Goal: Task Accomplishment & Management: Manage account settings

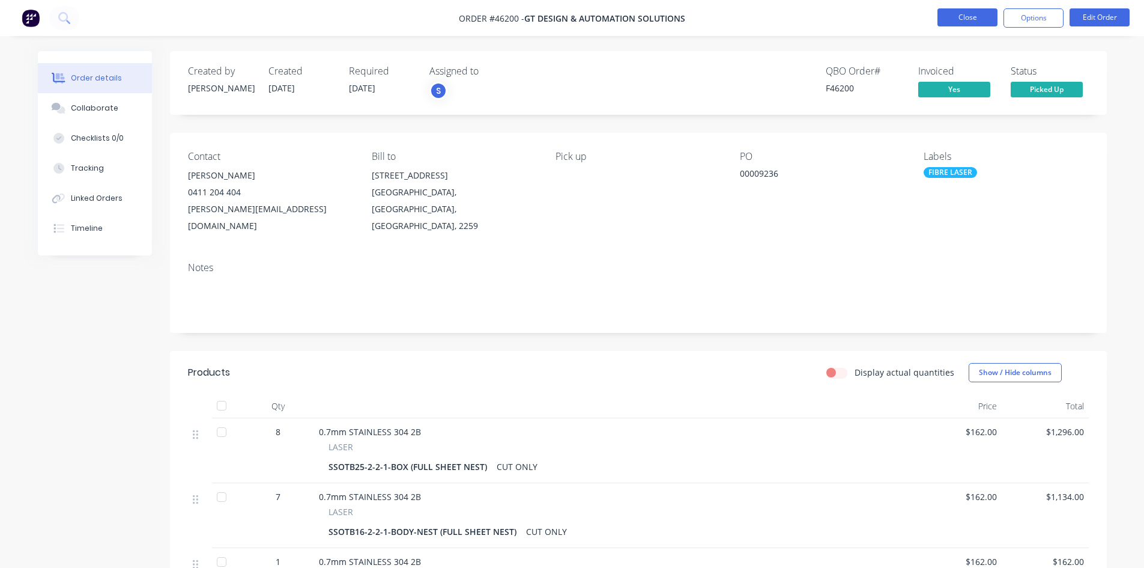
click at [952, 17] on button "Close" at bounding box center [968, 17] width 60 height 18
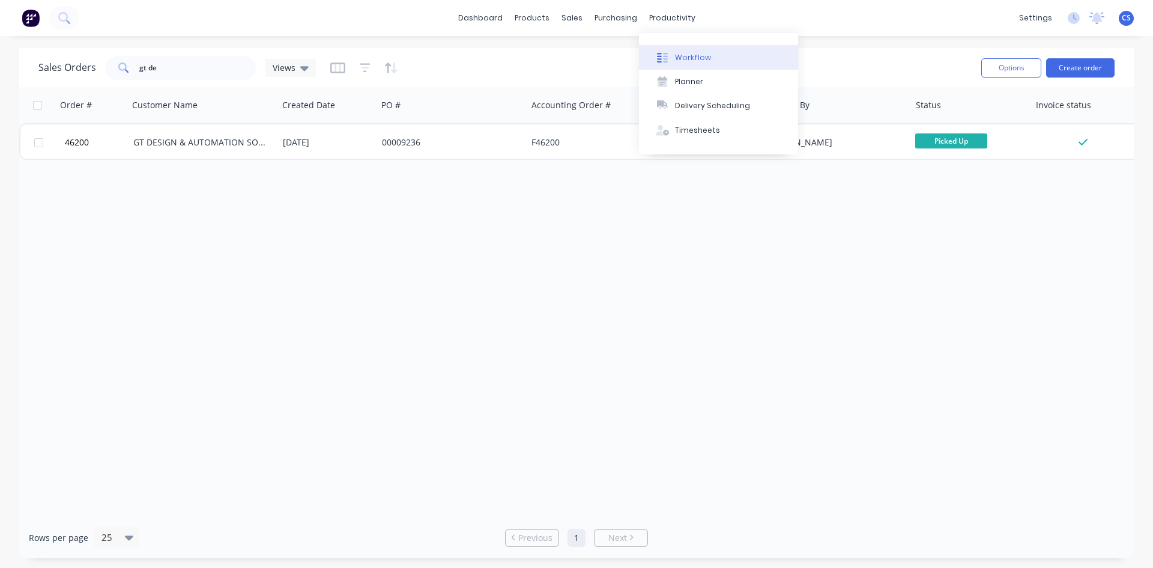
click at [676, 55] on div "Workflow" at bounding box center [693, 57] width 36 height 11
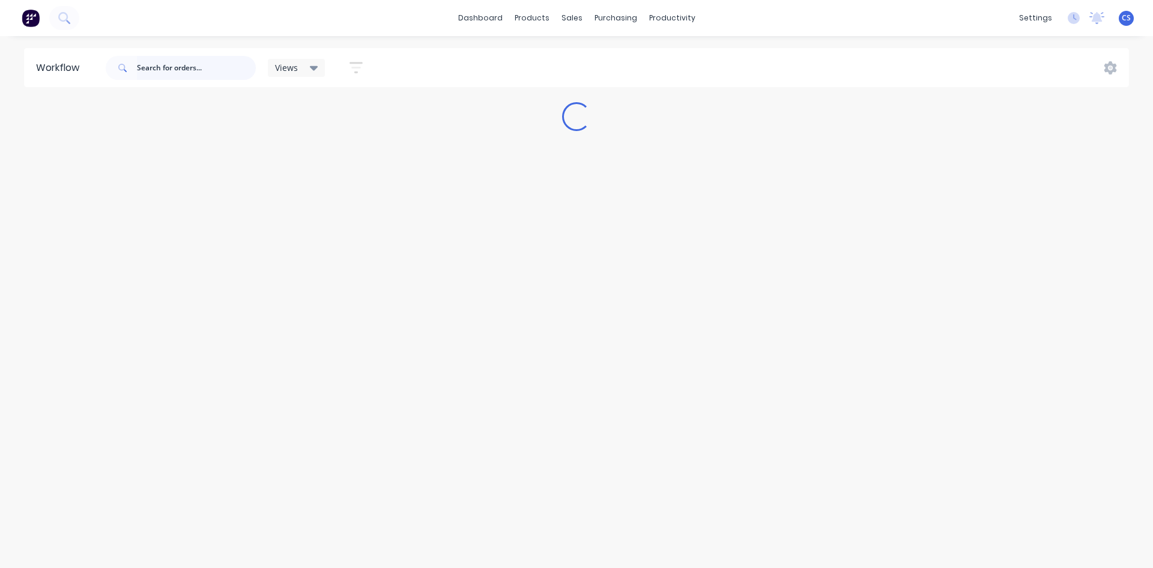
click at [196, 62] on input "text" at bounding box center [196, 68] width 119 height 24
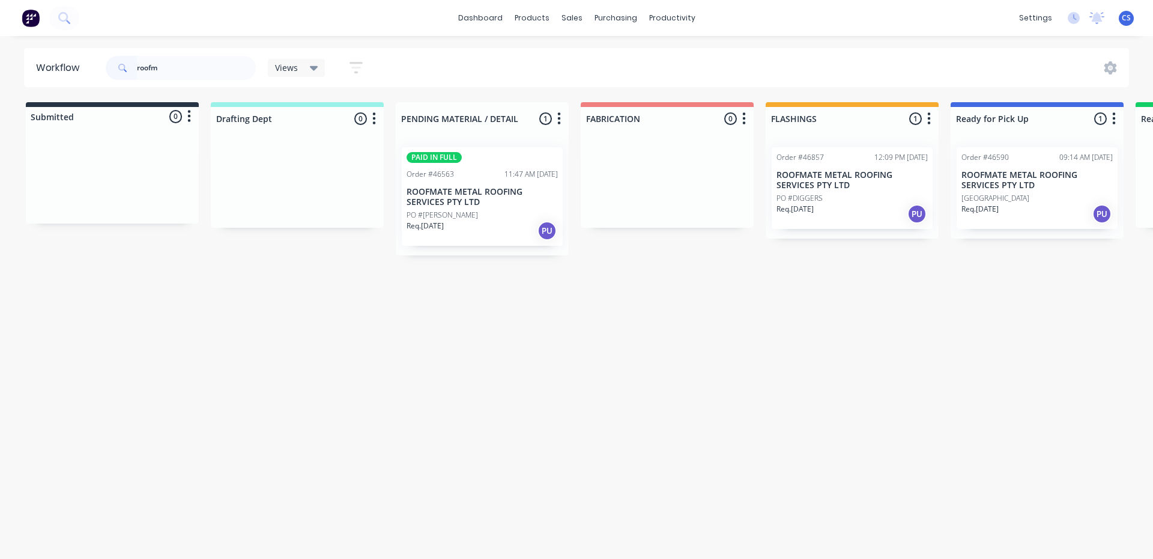
click at [1004, 201] on p "[GEOGRAPHIC_DATA]" at bounding box center [996, 198] width 68 height 11
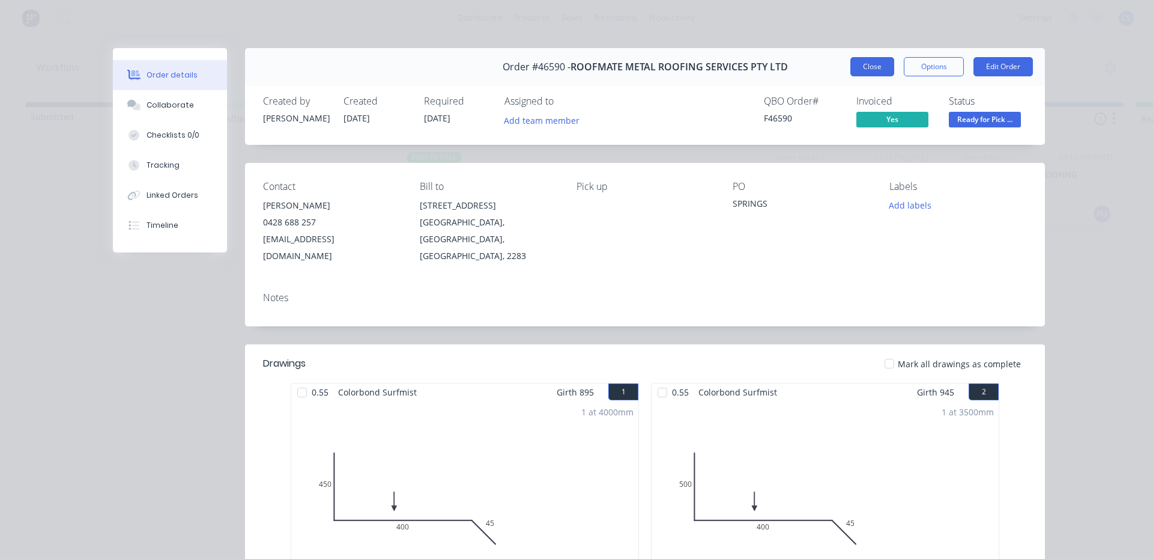
click at [860, 70] on button "Close" at bounding box center [872, 66] width 44 height 19
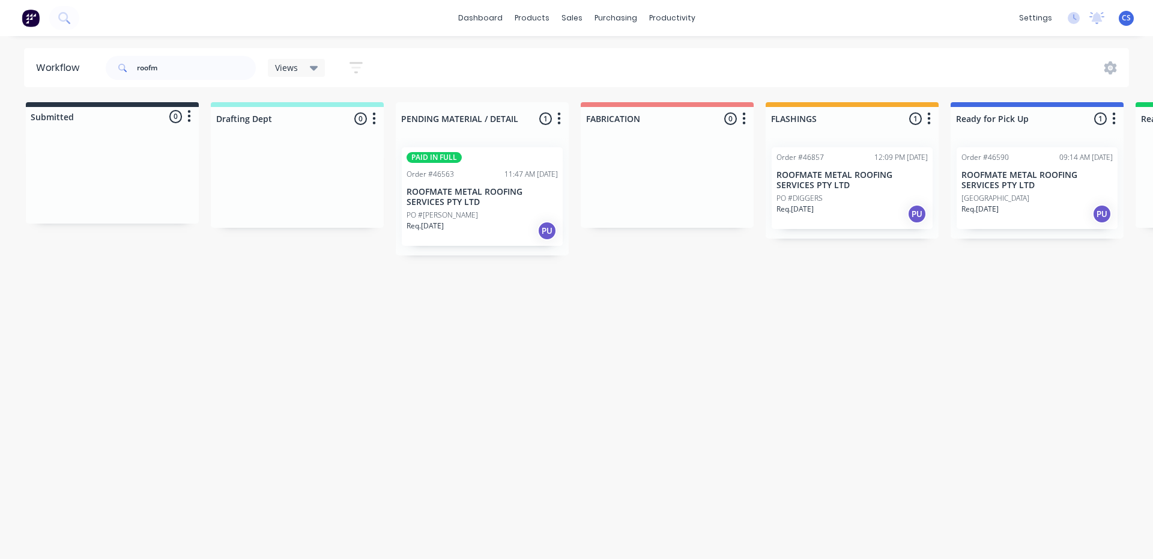
click at [425, 199] on p "ROOFMATE METAL ROOFING SERVICES PTY LTD" at bounding box center [482, 197] width 151 height 20
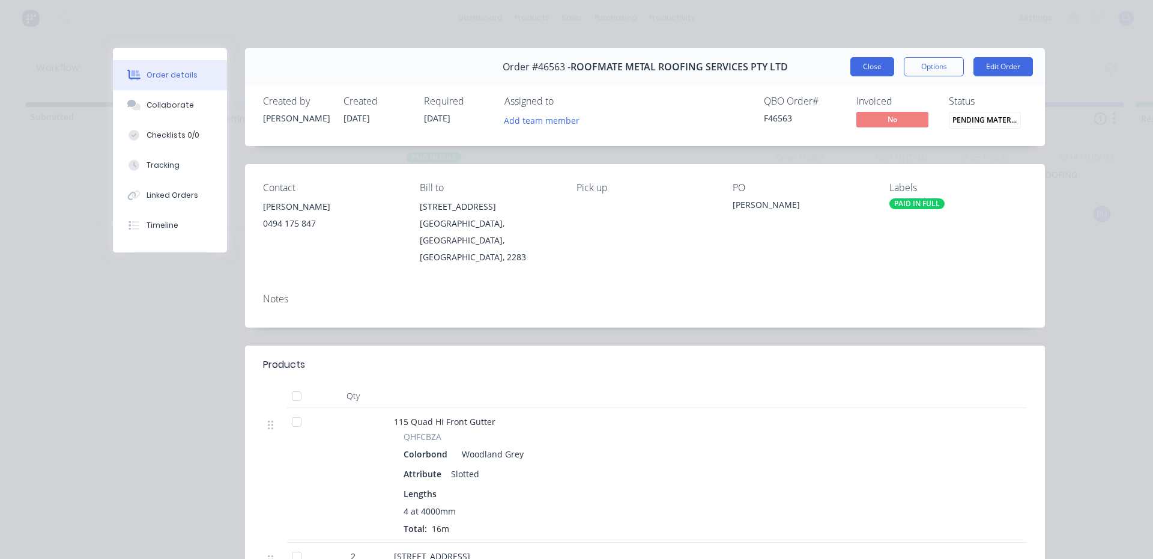
click at [869, 73] on button "Close" at bounding box center [872, 66] width 44 height 19
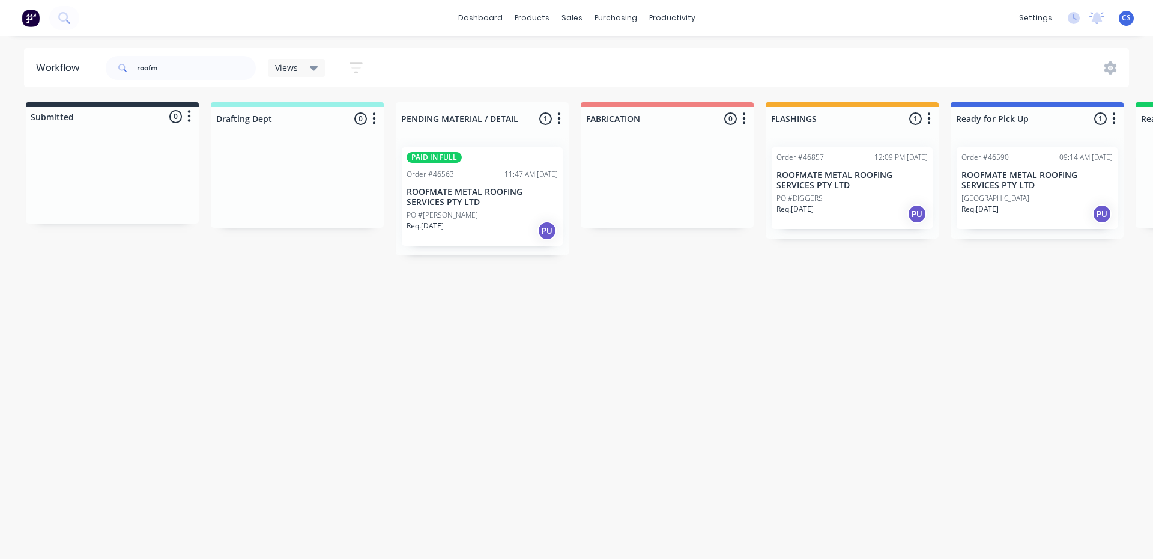
click at [840, 183] on p "ROOFMATE METAL ROOFING SERVICES PTY LTD" at bounding box center [852, 180] width 151 height 20
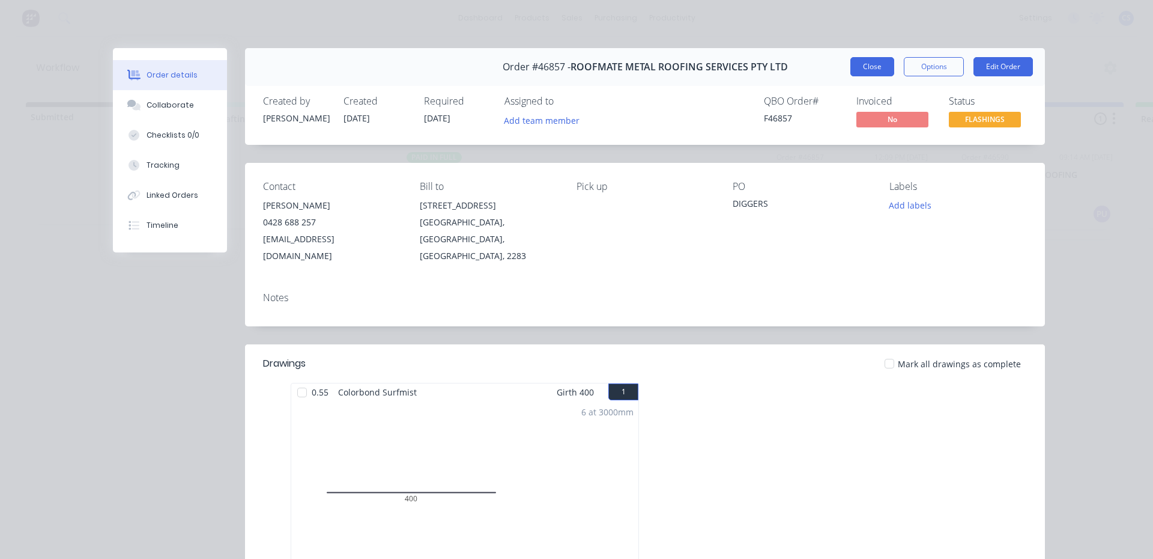
click at [863, 73] on button "Close" at bounding box center [872, 66] width 44 height 19
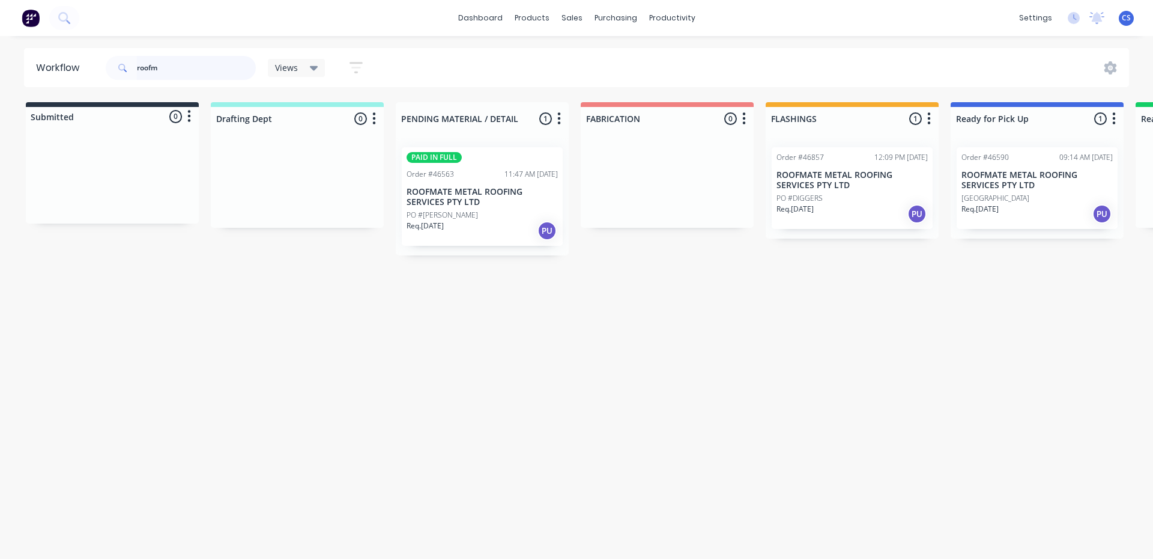
drag, startPoint x: 166, startPoint y: 68, endPoint x: 132, endPoint y: 62, distance: 34.7
click at [132, 62] on div "roofm" at bounding box center [181, 68] width 150 height 24
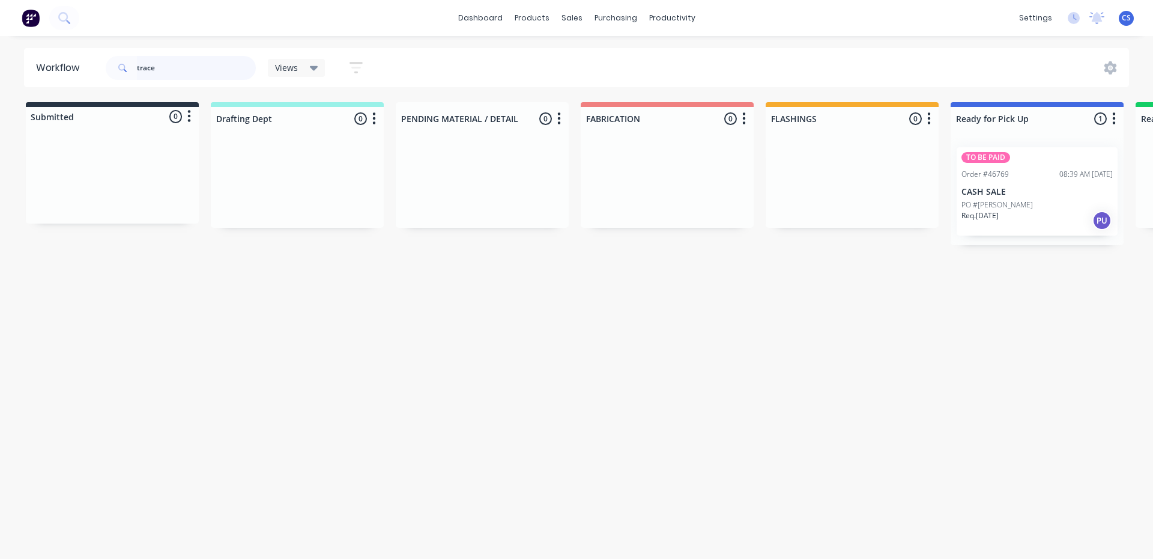
type input "trace"
click at [993, 195] on p "CASH SALE" at bounding box center [1037, 192] width 151 height 10
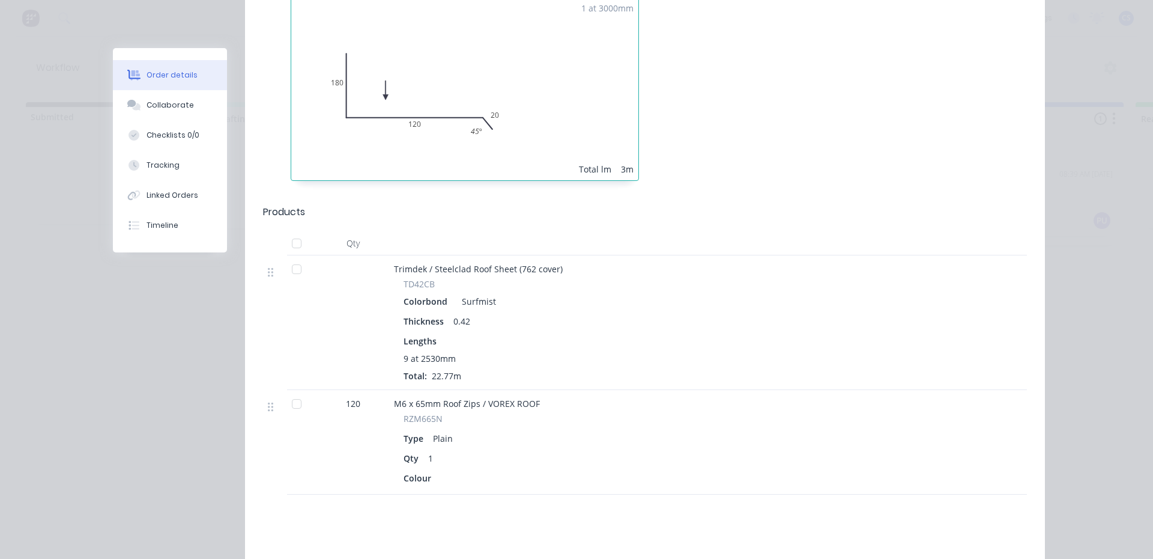
scroll to position [1202, 0]
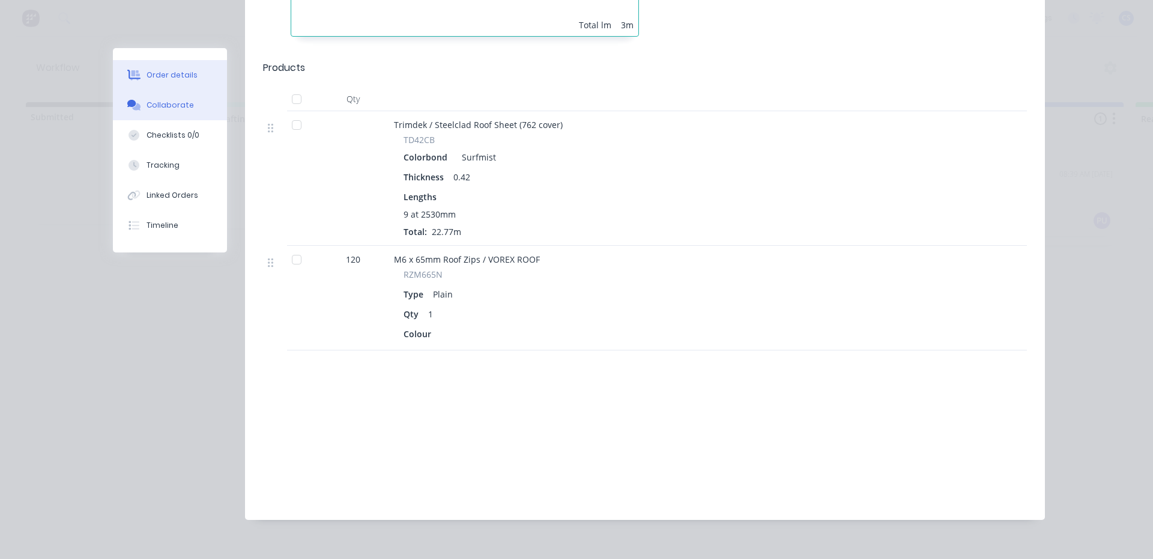
click at [189, 105] on button "Collaborate" at bounding box center [170, 105] width 114 height 30
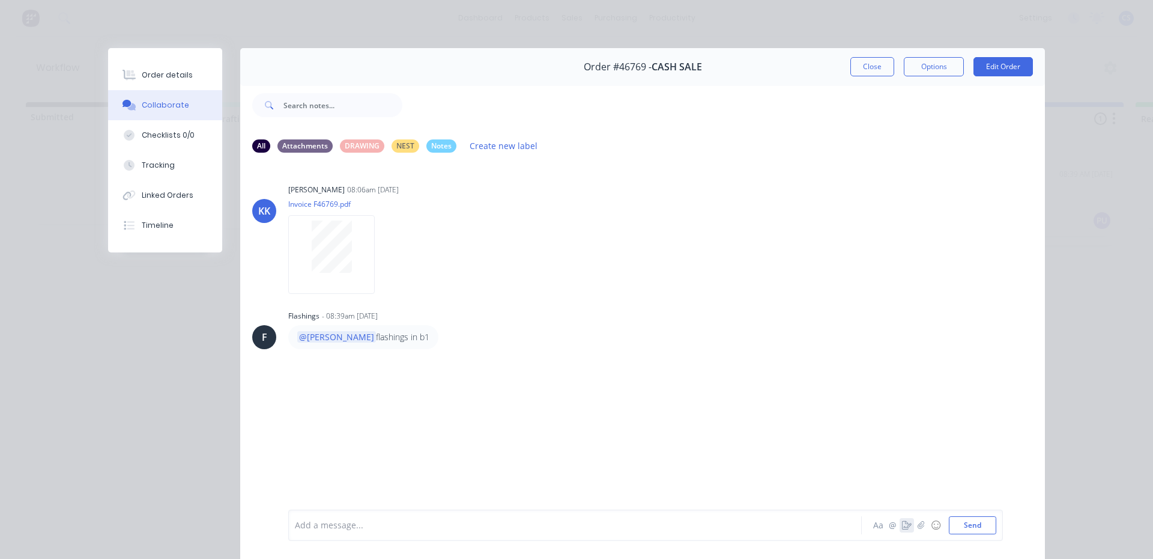
click at [906, 526] on icon "button" at bounding box center [907, 525] width 10 height 8
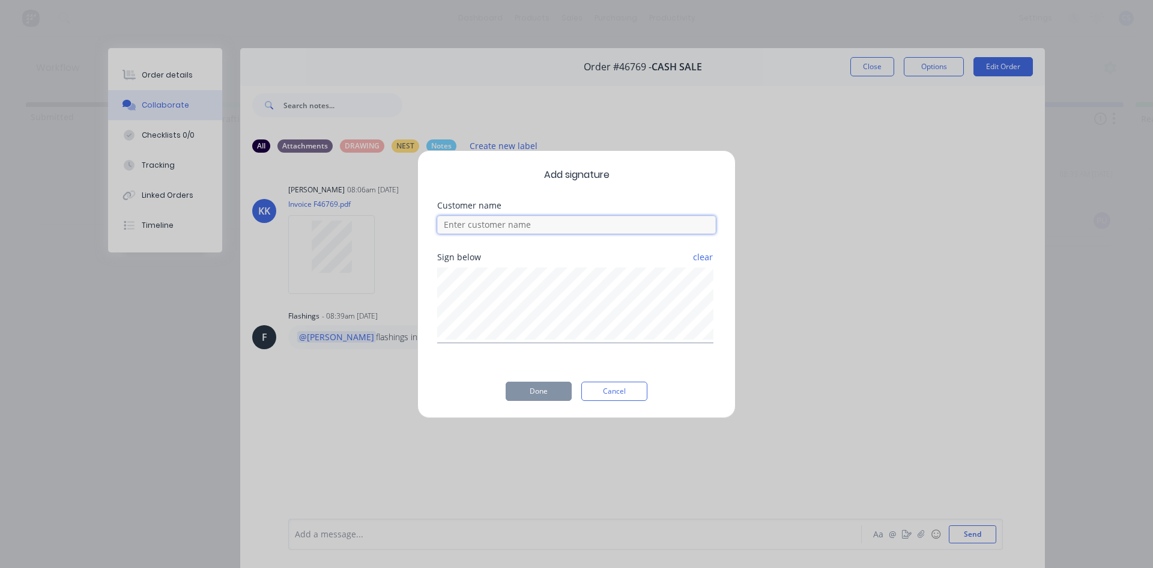
click at [553, 230] on input at bounding box center [576, 225] width 279 height 18
type input "[PERSON_NAME]"
click at [548, 387] on button "Done" at bounding box center [539, 390] width 66 height 19
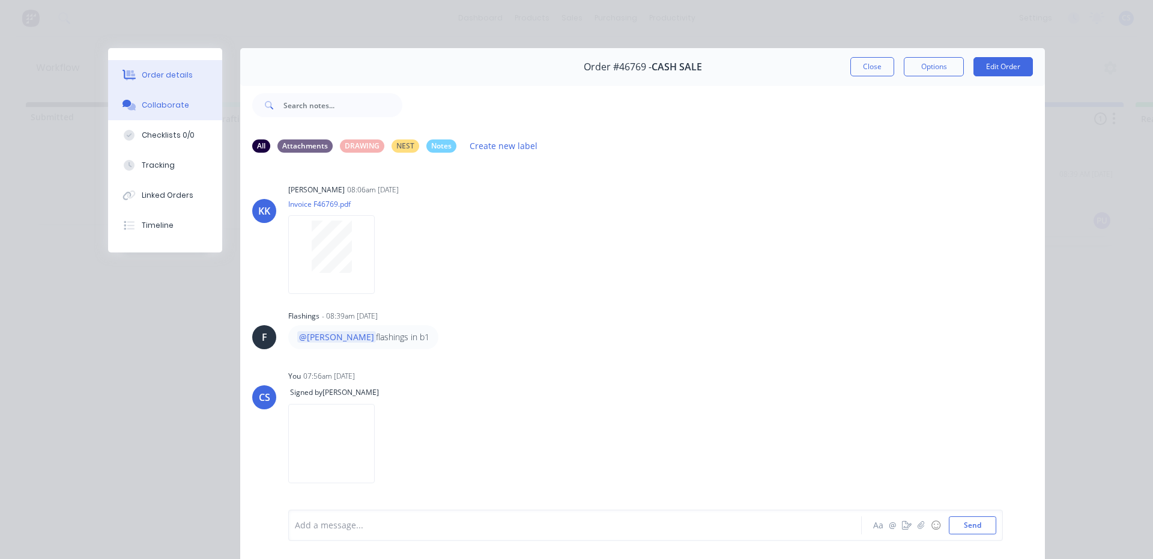
click at [172, 82] on button "Order details" at bounding box center [165, 75] width 114 height 30
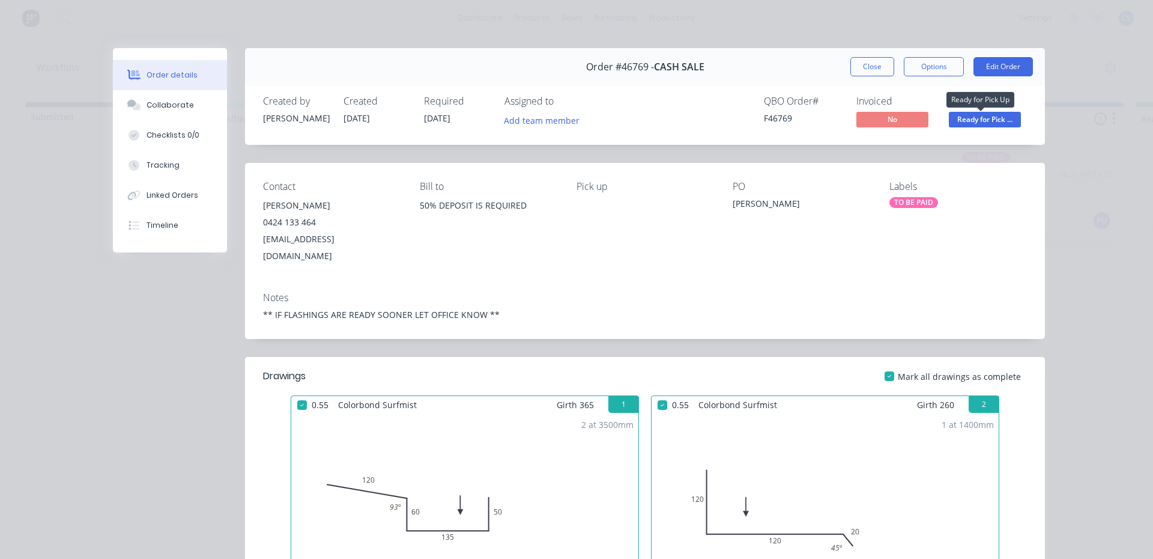
click at [1001, 120] on span "Ready for Pick ..." at bounding box center [985, 119] width 72 height 15
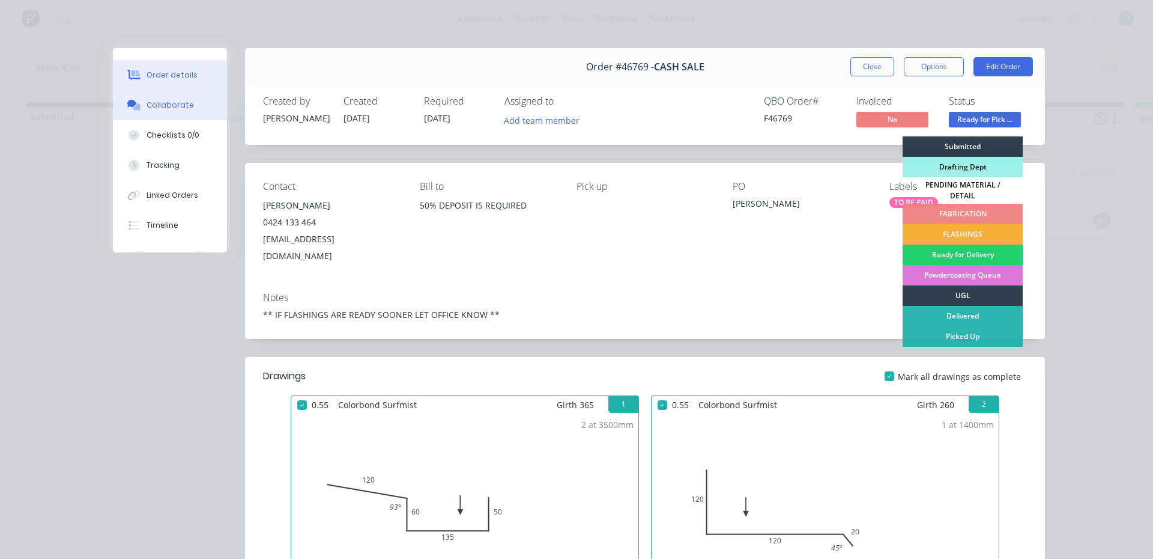
click at [147, 111] on button "Collaborate" at bounding box center [170, 105] width 114 height 30
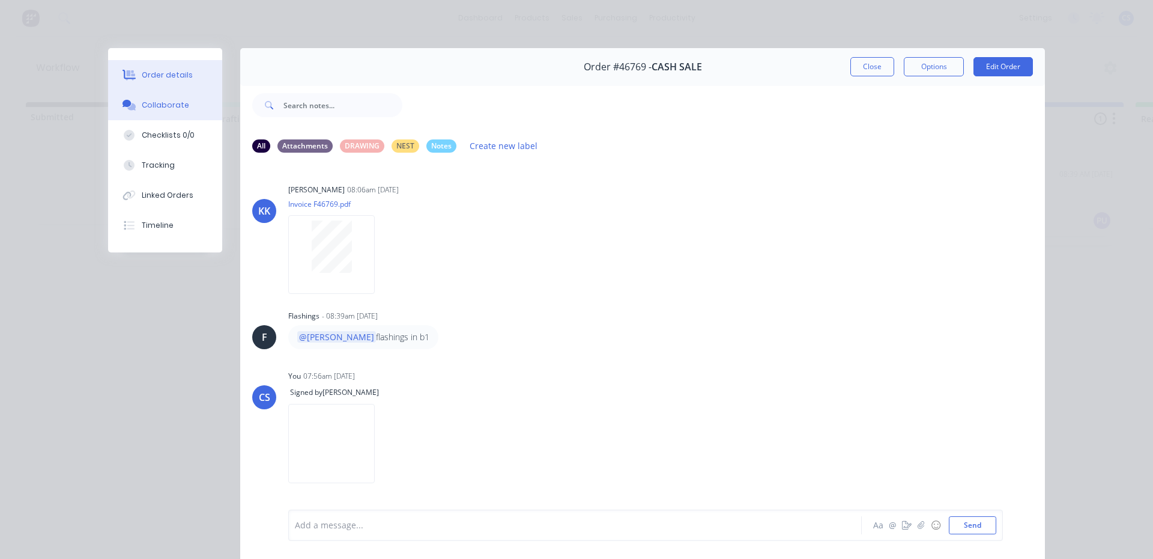
click at [148, 80] on div "Order details" at bounding box center [167, 75] width 51 height 11
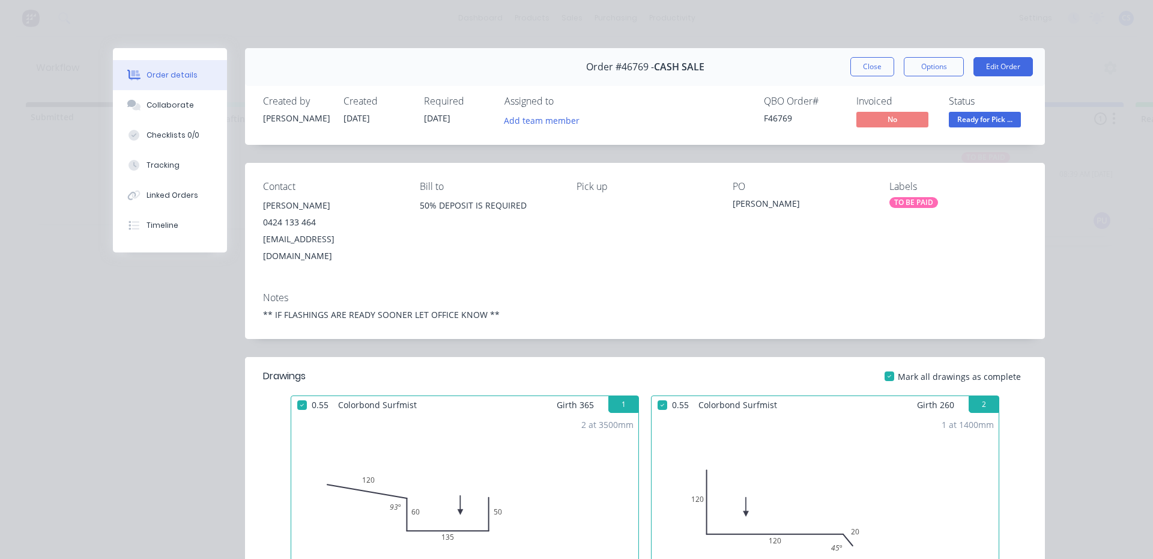
click at [987, 121] on span "Ready for Pick ..." at bounding box center [985, 119] width 72 height 15
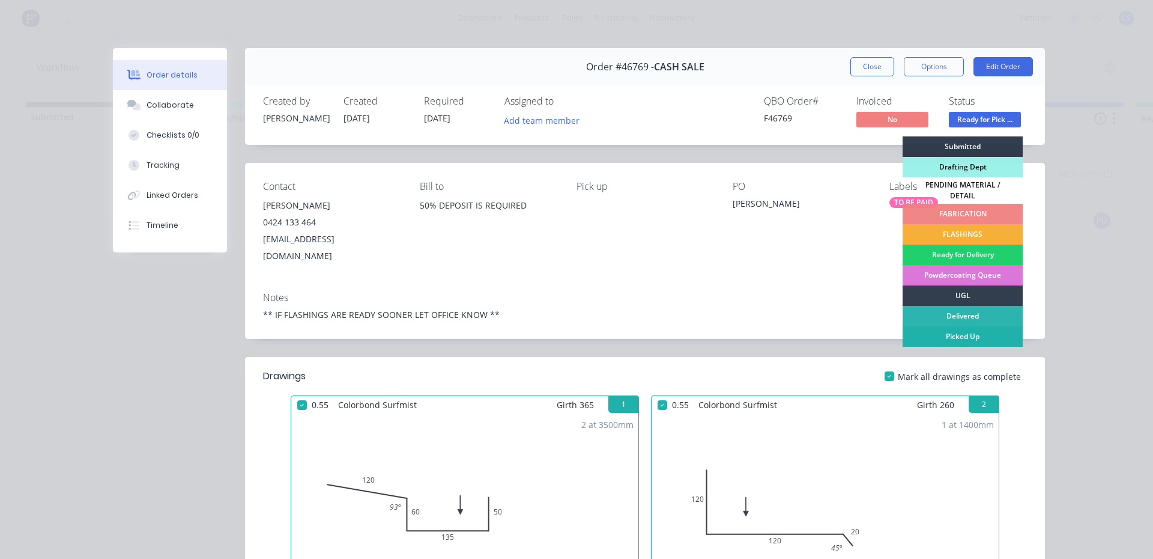
click at [966, 338] on div "Picked Up" at bounding box center [963, 336] width 120 height 20
